Goal: Task Accomplishment & Management: Manage account settings

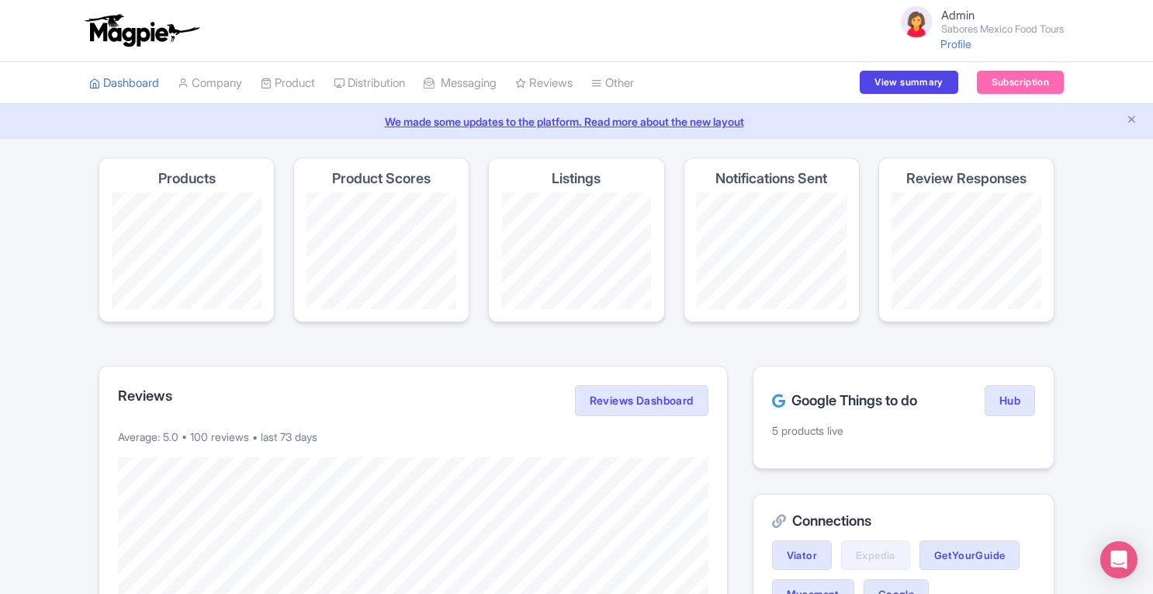
click at [248, 88] on li "Company SST Collector" at bounding box center [209, 83] width 83 height 42
click at [217, 86] on link "Company" at bounding box center [210, 83] width 64 height 43
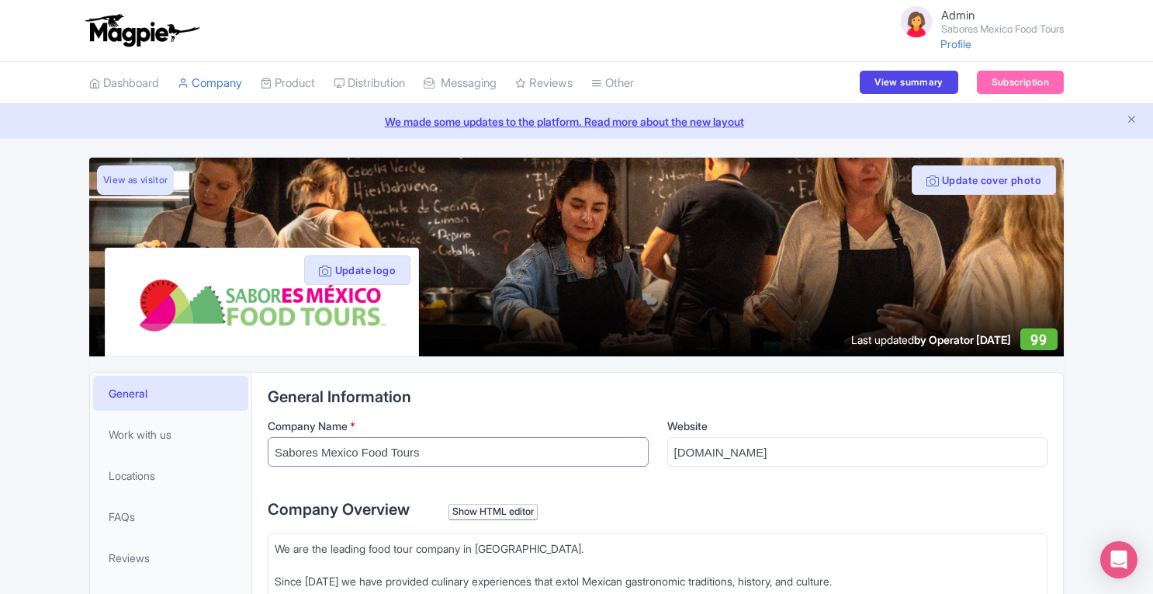
drag, startPoint x: 271, startPoint y: 452, endPoint x: 427, endPoint y: 451, distance: 156.0
click at [427, 451] on input "Sabores Mexico Food Tours" at bounding box center [458, 451] width 381 height 29
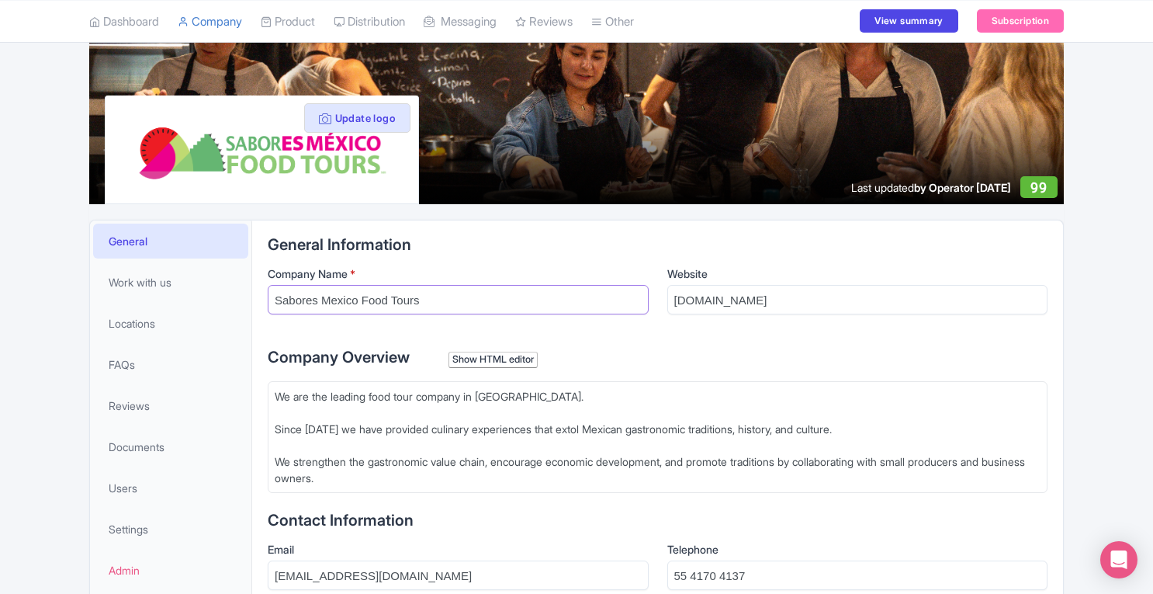
scroll to position [175, 0]
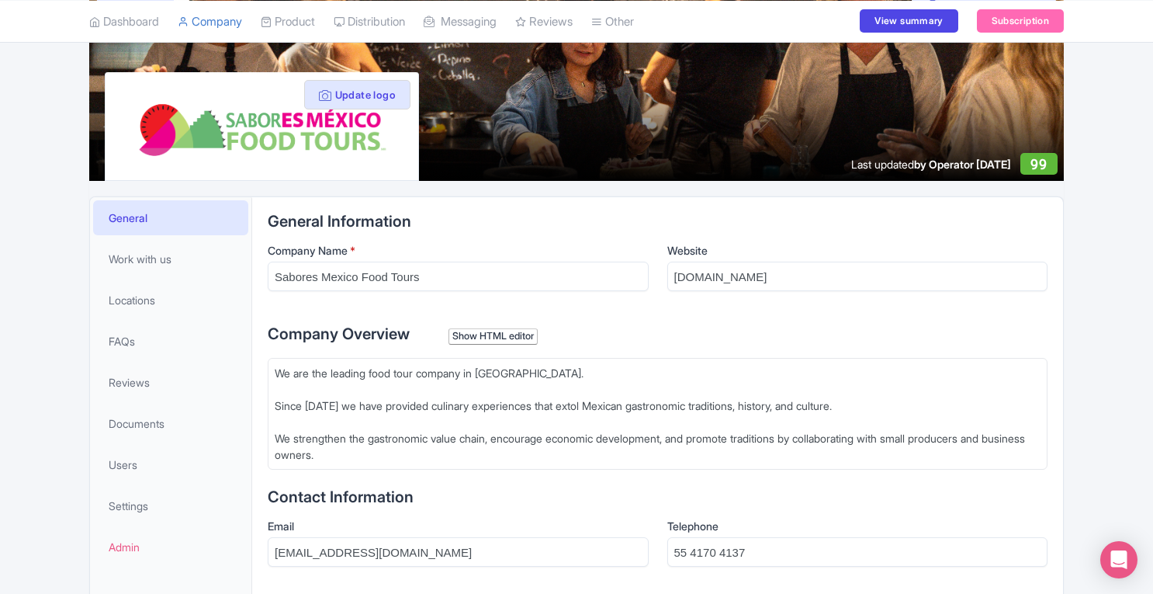
click at [278, 433] on div "We are the leading food tour company in [GEOGRAPHIC_DATA]. Since [DATE] we have…" at bounding box center [658, 414] width 766 height 98
type trix-editor "<div>We are the leading food tour company in [GEOGRAPHIC_DATA]&nbsp;<br><br>&nb…"
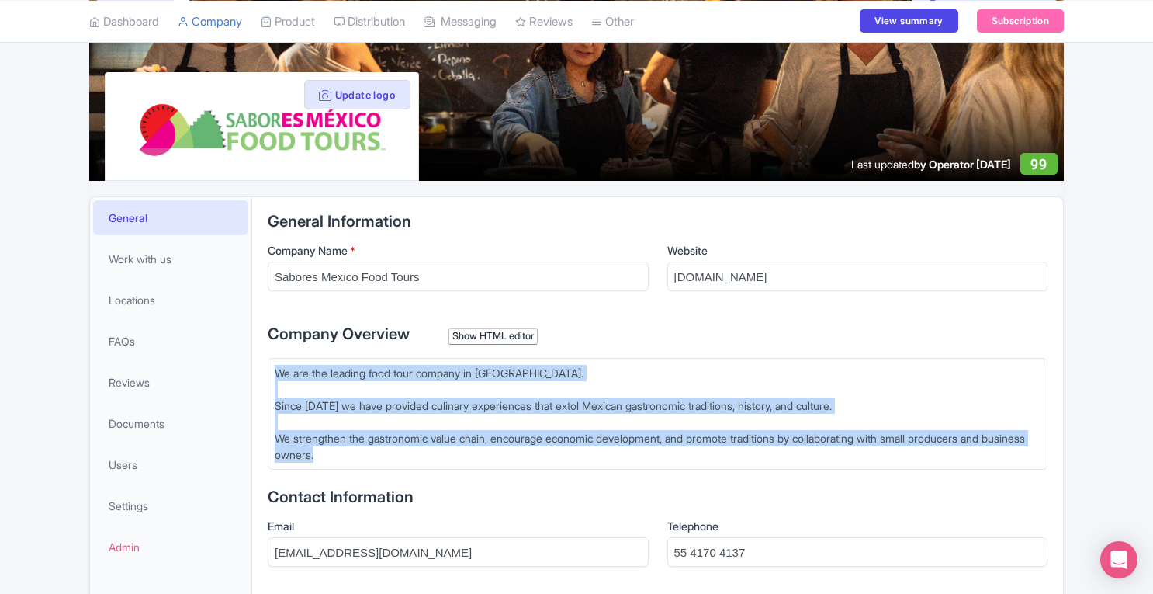
drag, startPoint x: 373, startPoint y: 454, endPoint x: 276, endPoint y: 373, distance: 125.6
click at [276, 373] on div "We are the leading food tour company in [GEOGRAPHIC_DATA]. Since [DATE] we have…" at bounding box center [658, 414] width 766 height 98
copy div "We are the leading food tour company in [GEOGRAPHIC_DATA]. Since [DATE] we have…"
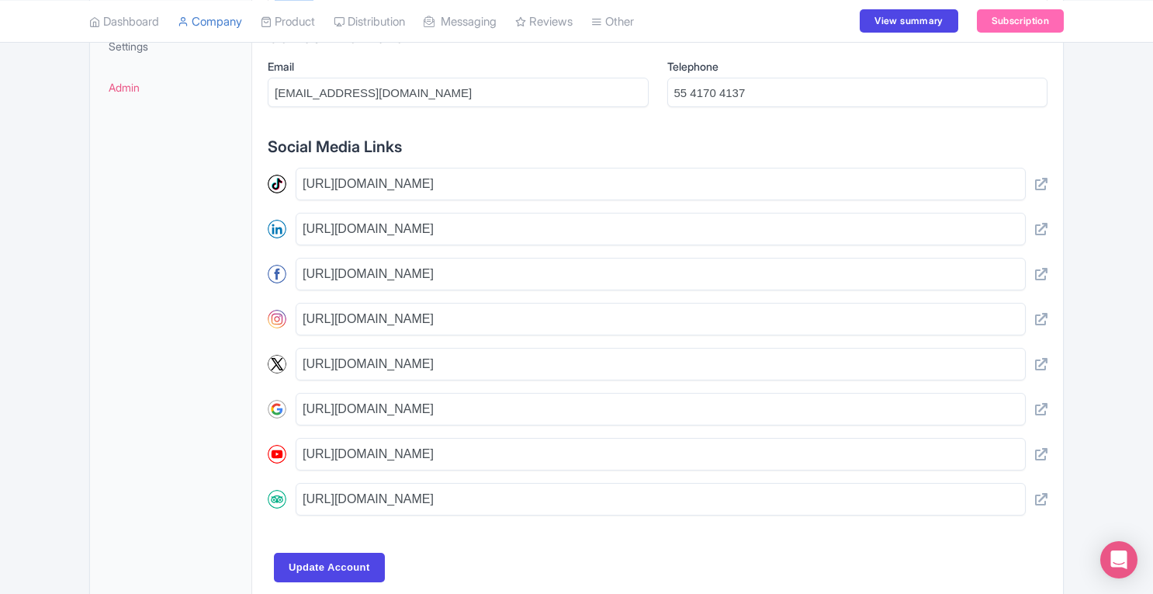
scroll to position [0, 0]
